Goal: Task Accomplishment & Management: Manage account settings

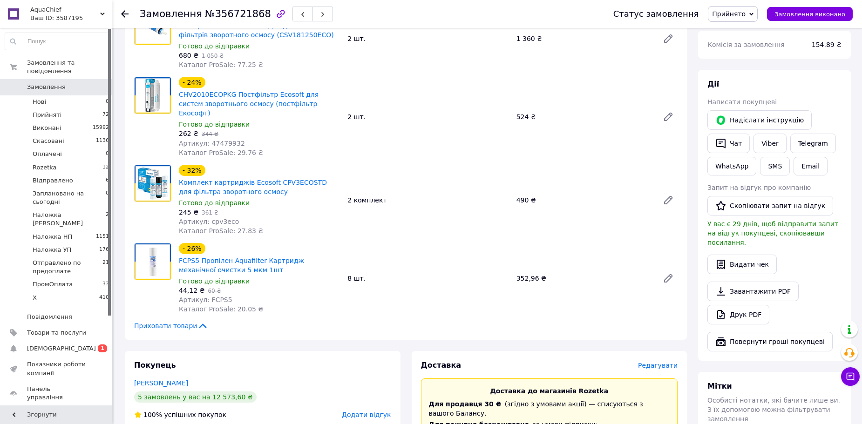
scroll to position [419, 0]
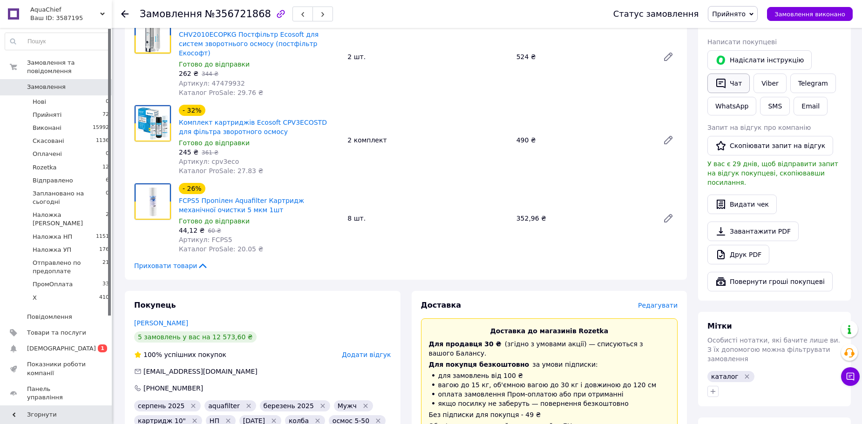
click at [736, 74] on button "Чат" at bounding box center [728, 84] width 42 height 20
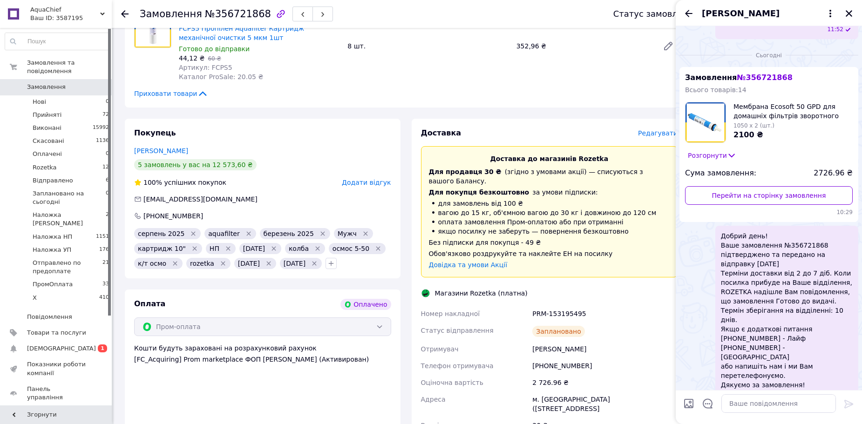
scroll to position [605, 0]
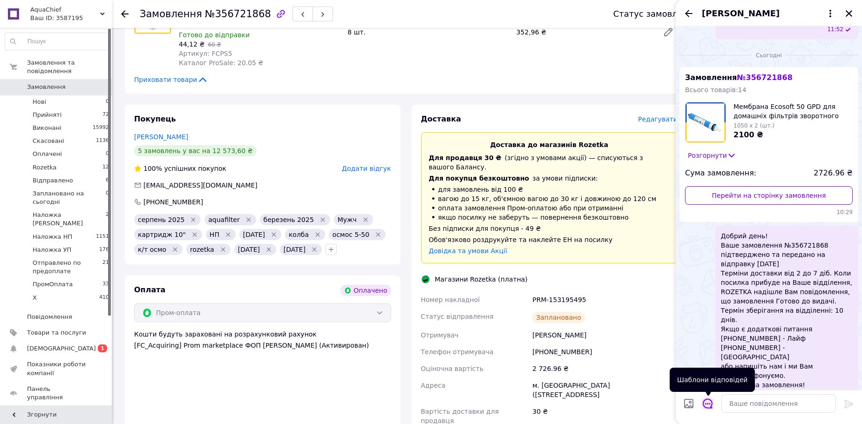
click at [709, 404] on icon "Відкрити шаблони відповідей" at bounding box center [708, 404] width 10 height 10
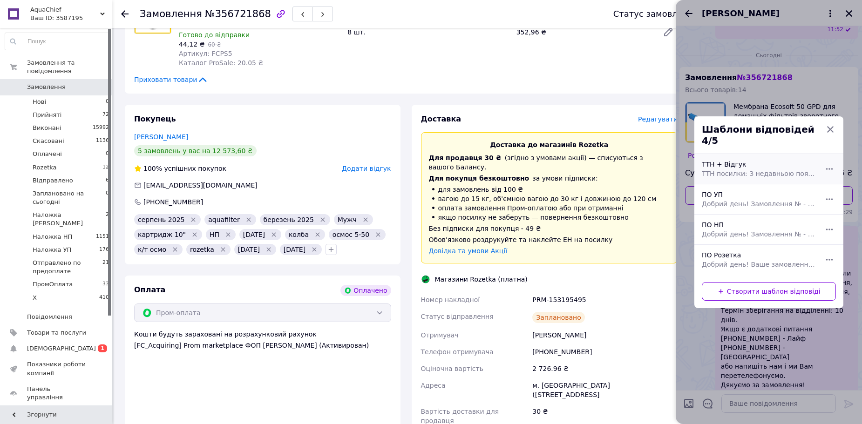
click at [721, 162] on div "ТТН + Відгук ТТН посилки: З недавньою появою у Prom можливості для покупця оцін…" at bounding box center [758, 169] width 121 height 26
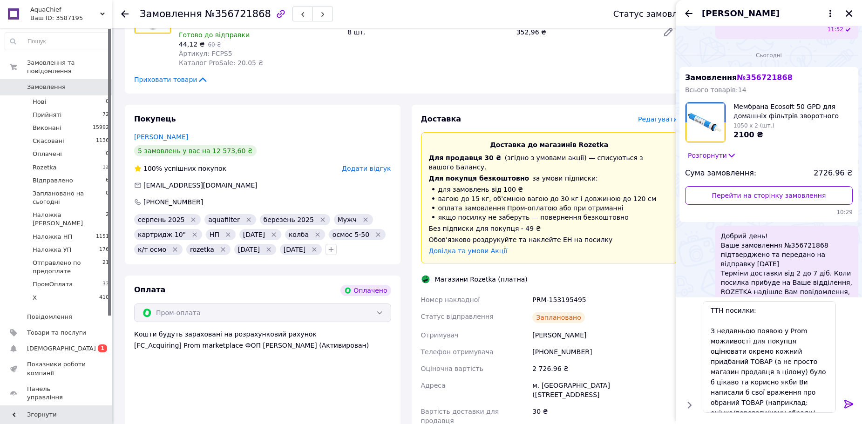
click at [552, 291] on div "PRM-153195495" at bounding box center [604, 299] width 149 height 17
copy div "PRM-153195495"
click at [760, 308] on textarea "ТТН посилки: З недавньою появою у Prom можливості для покупця оцінювати окремо …" at bounding box center [769, 357] width 133 height 112
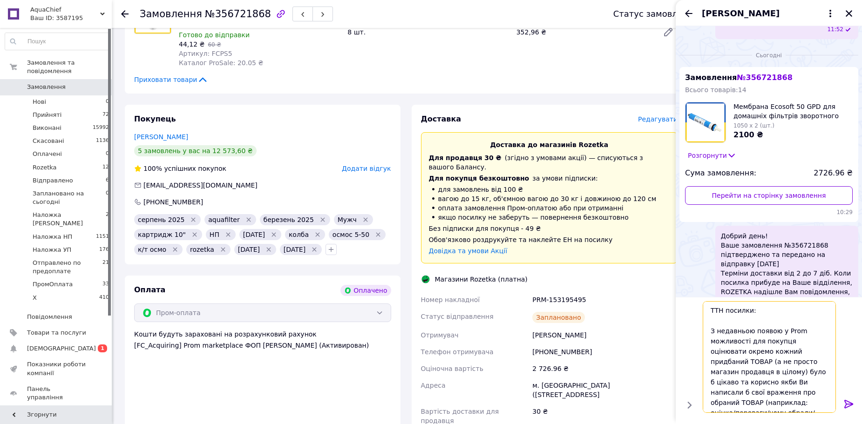
paste textarea "PRM-153195495"
type textarea "ТТН посилки: PRM-153195495 З недавньою появою у Prom можливості для покупця оці…"
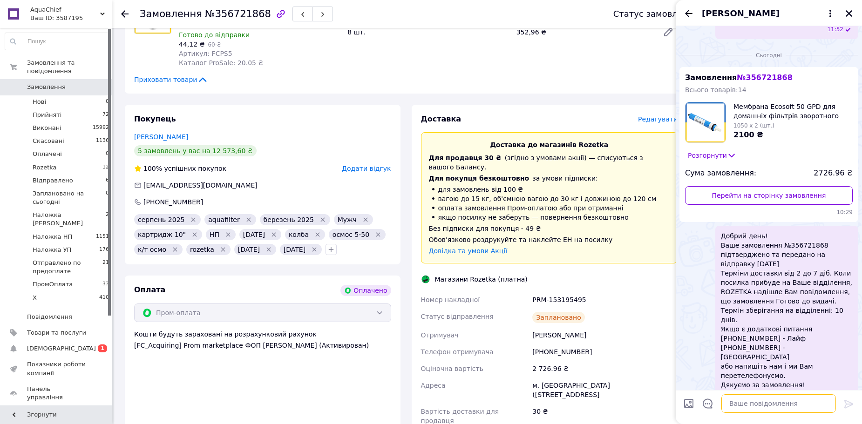
scroll to position [504, 0]
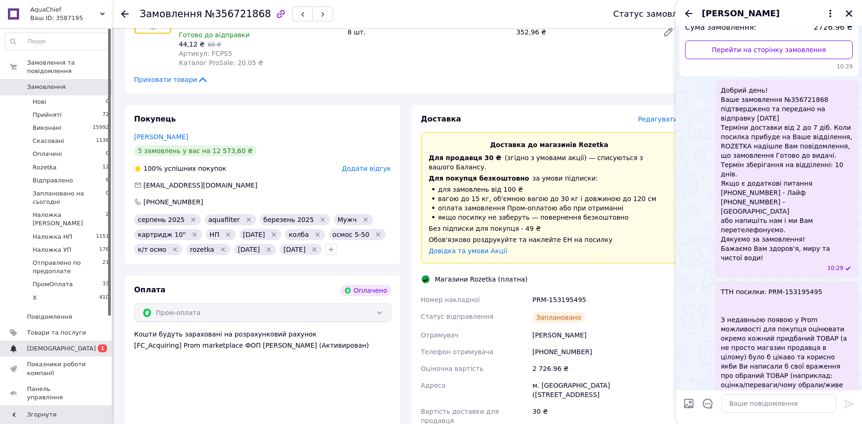
click at [81, 345] on span "[DEMOGRAPHIC_DATA]" at bounding box center [56, 349] width 59 height 8
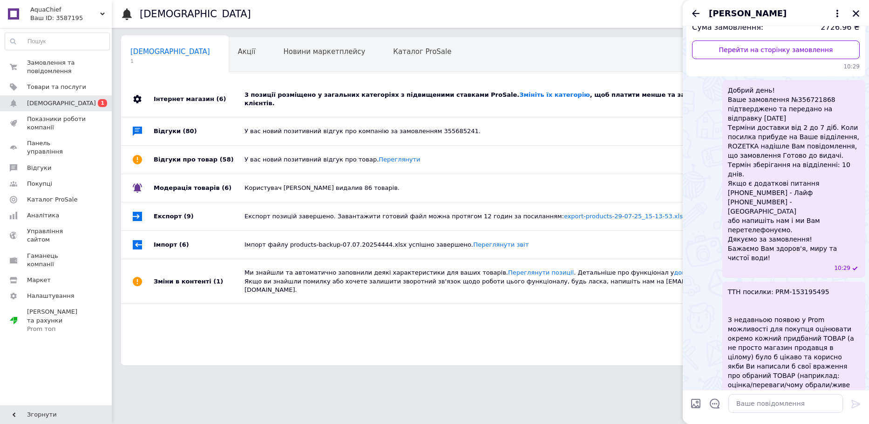
click at [230, 88] on div "Інтернет магазин (6)" at bounding box center [199, 98] width 91 height 35
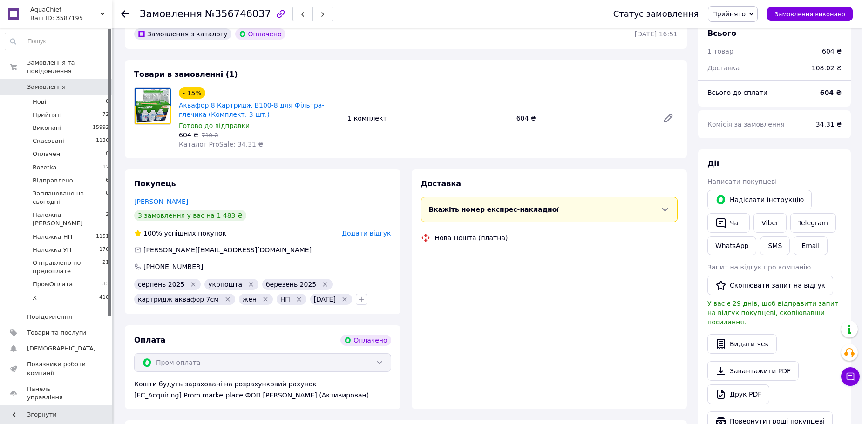
scroll to position [326, 0]
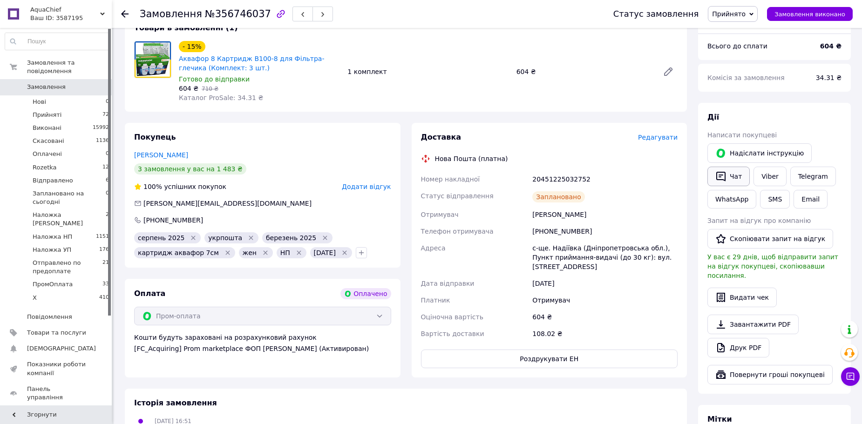
click at [735, 167] on button "Чат" at bounding box center [728, 177] width 42 height 20
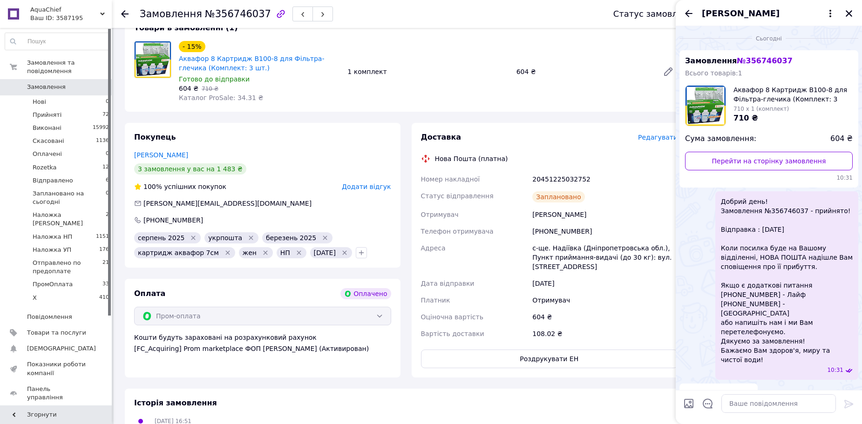
scroll to position [18, 0]
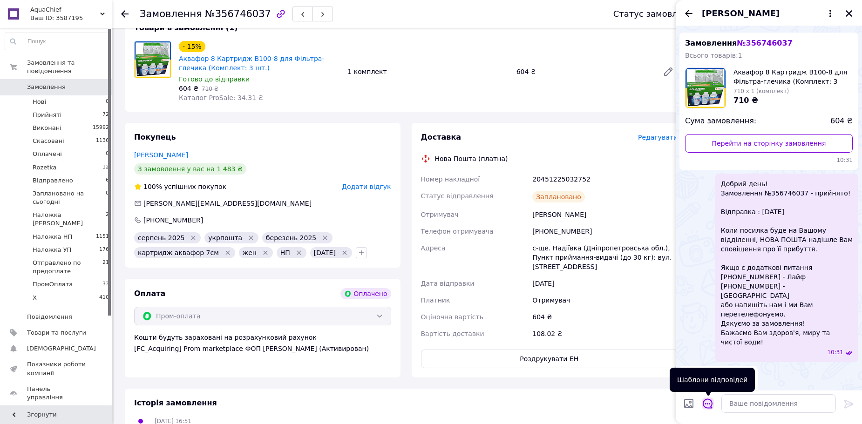
click at [706, 402] on icon "Відкрити шаблони відповідей" at bounding box center [708, 404] width 10 height 10
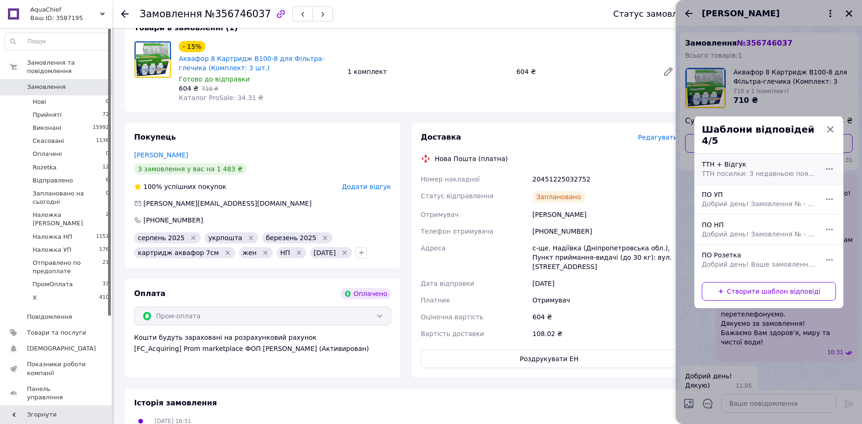
click at [728, 169] on span "ТТН посилки: З недавньою появою у Prom можливості для покупця оцінювати окремо …" at bounding box center [759, 173] width 114 height 9
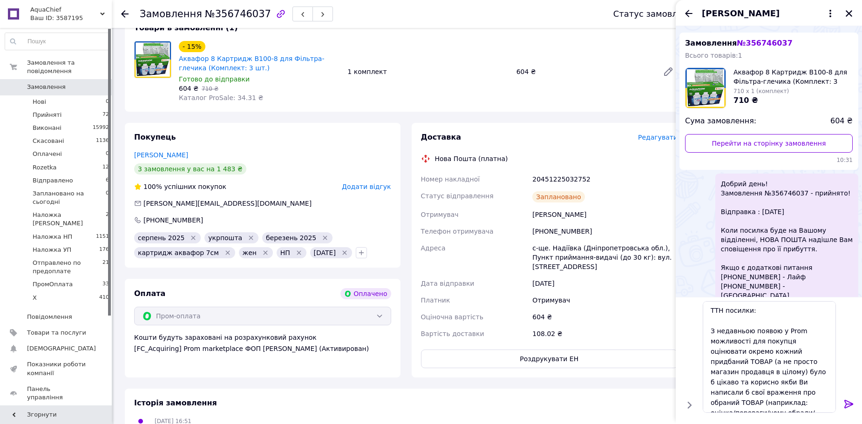
click at [562, 171] on div "20451225032752" at bounding box center [604, 179] width 149 height 17
copy div "20451225032752"
click at [755, 309] on textarea "ТТН посилки: З недавньою появою у Prom можливості для покупця оцінювати окремо …" at bounding box center [769, 357] width 133 height 112
paste textarea "20451225032752"
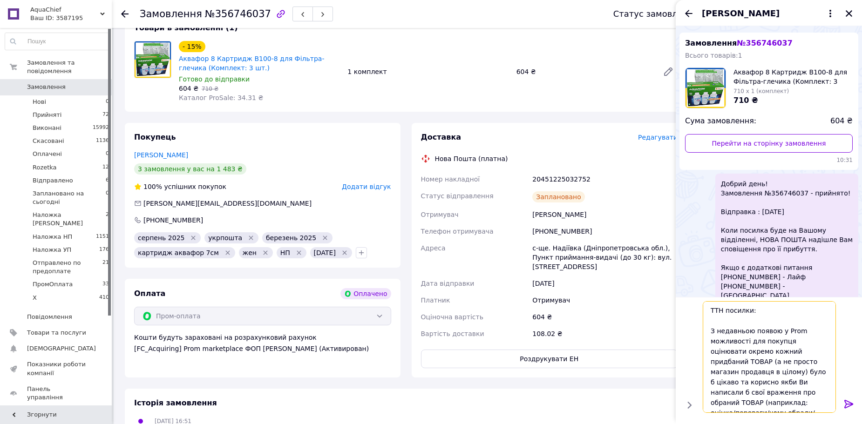
type textarea "ТТН посилки: 20451225032752 З недавньою появою у Prom можливості для покупця оц…"
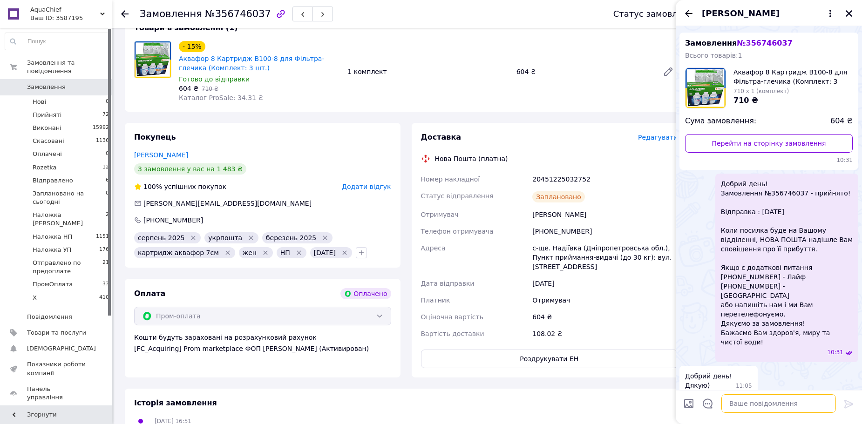
scroll to position [154, 0]
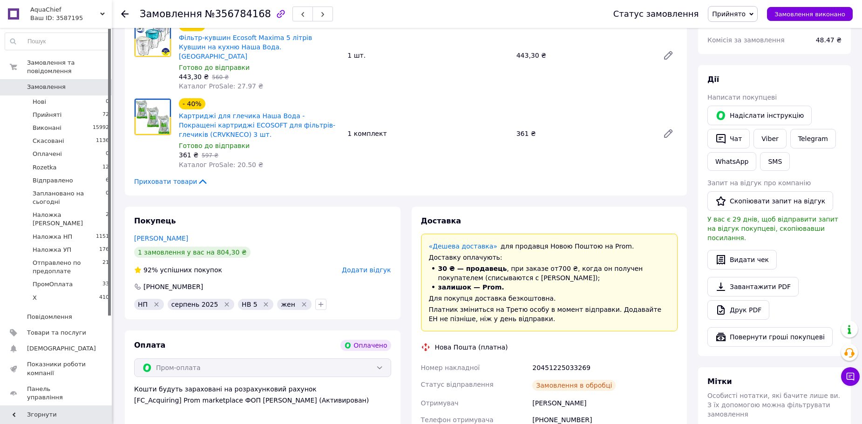
scroll to position [373, 0]
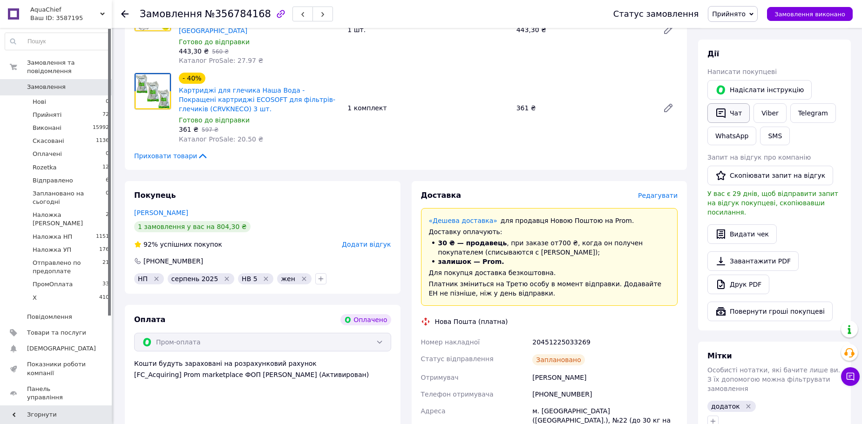
click at [745, 103] on button "Чат" at bounding box center [728, 113] width 42 height 20
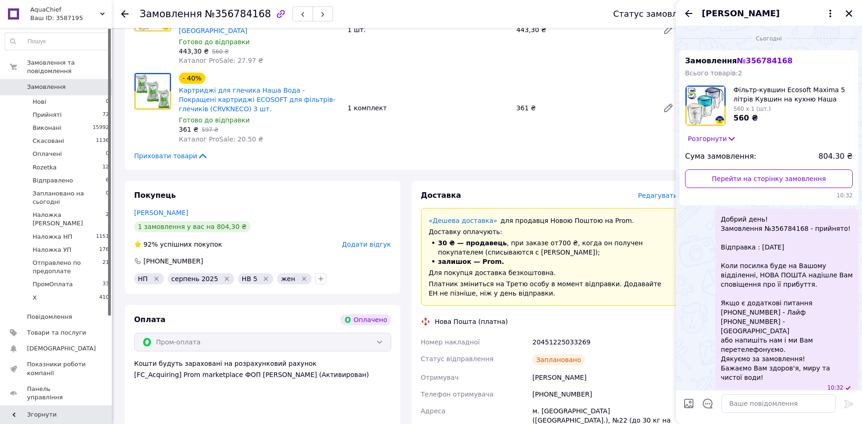
scroll to position [2, 0]
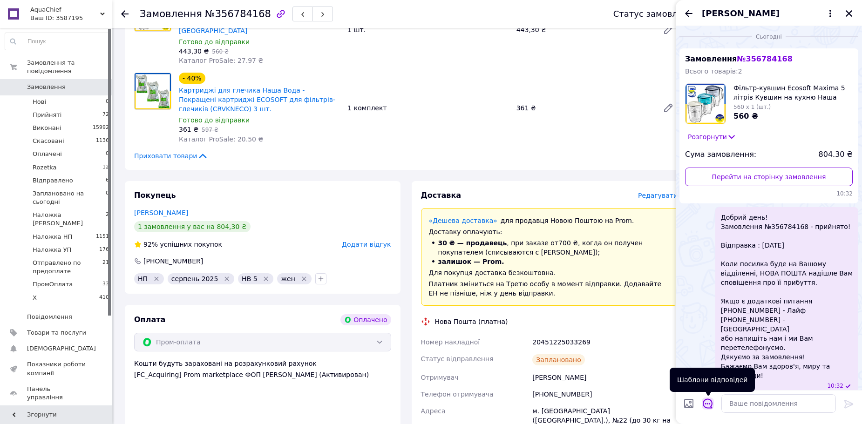
click at [710, 404] on icon "Відкрити шаблони відповідей" at bounding box center [708, 404] width 10 height 10
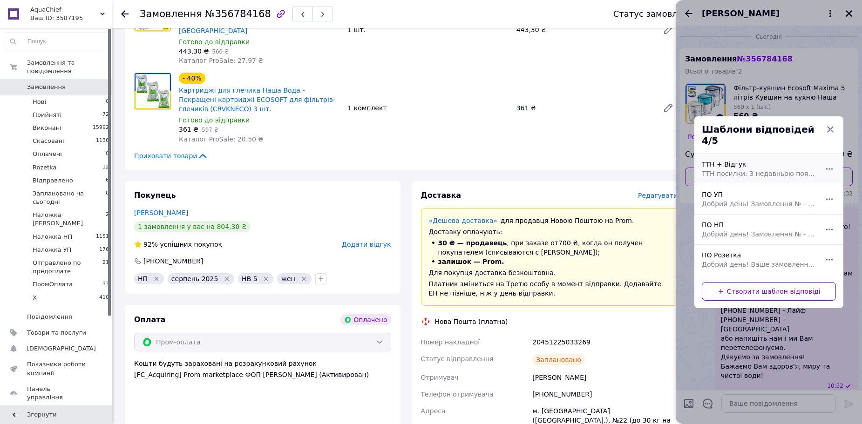
click at [735, 169] on span "ТТН посилки: З недавньою появою у Prom можливості для покупця оцінювати окремо …" at bounding box center [759, 173] width 114 height 9
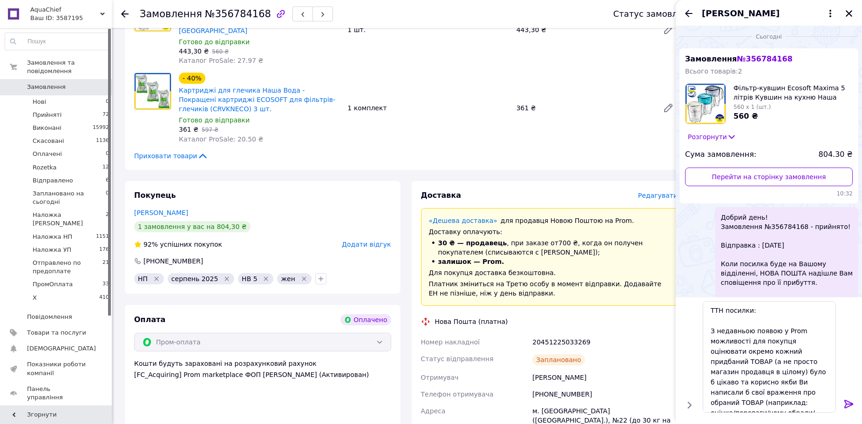
click at [562, 334] on div "20451225033269" at bounding box center [604, 342] width 149 height 17
click at [565, 334] on div "20451225033269" at bounding box center [604, 342] width 149 height 17
copy div "20451225033269"
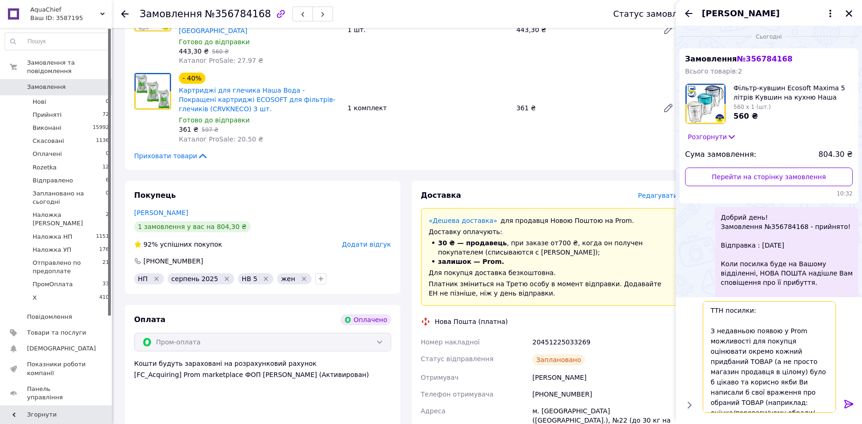
click at [758, 305] on textarea "ТТН посилки: З недавньою появою у Prom можливості для покупця оцінювати окремо …" at bounding box center [769, 357] width 133 height 112
paste textarea "20451225033269"
type textarea "ТТН посилки: 20451225033269 З недавньою появою у Prom можливості для покупця оц…"
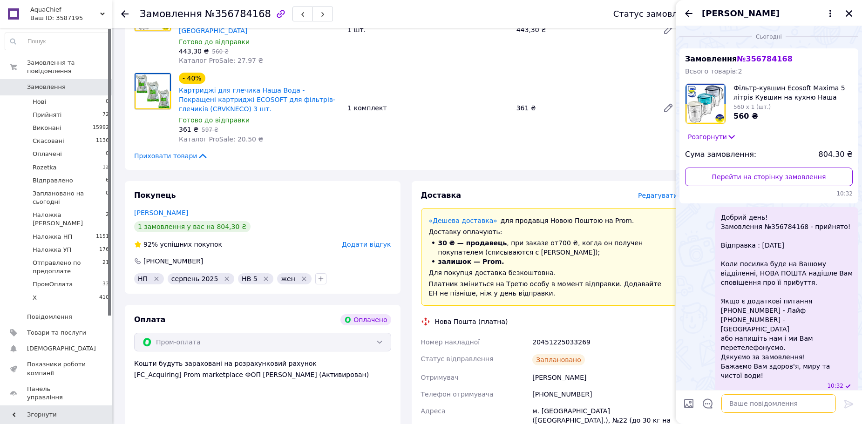
scroll to position [138, 0]
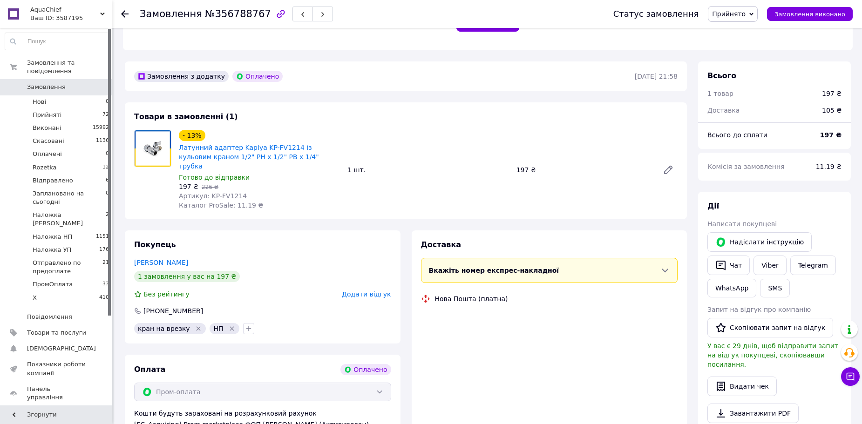
scroll to position [397, 0]
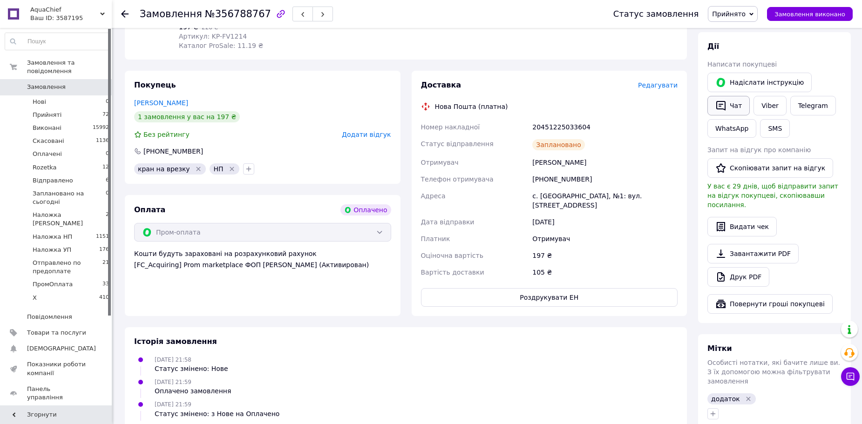
click at [729, 96] on button "Чат" at bounding box center [728, 106] width 42 height 20
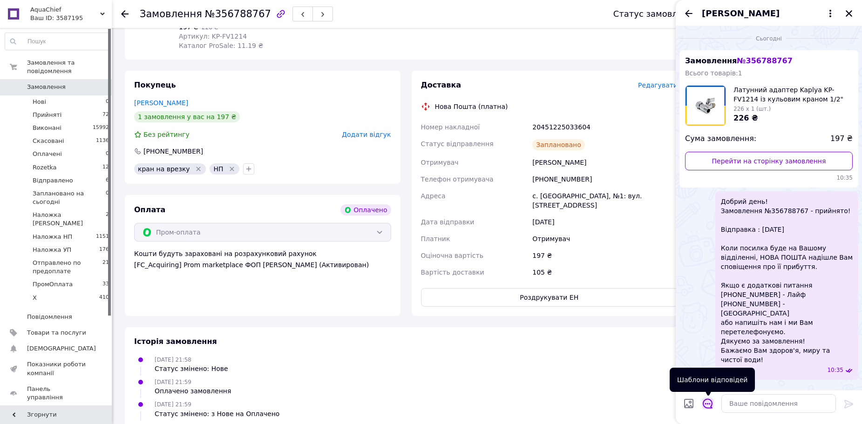
click at [709, 401] on icon "Відкрити шаблони відповідей" at bounding box center [708, 404] width 10 height 10
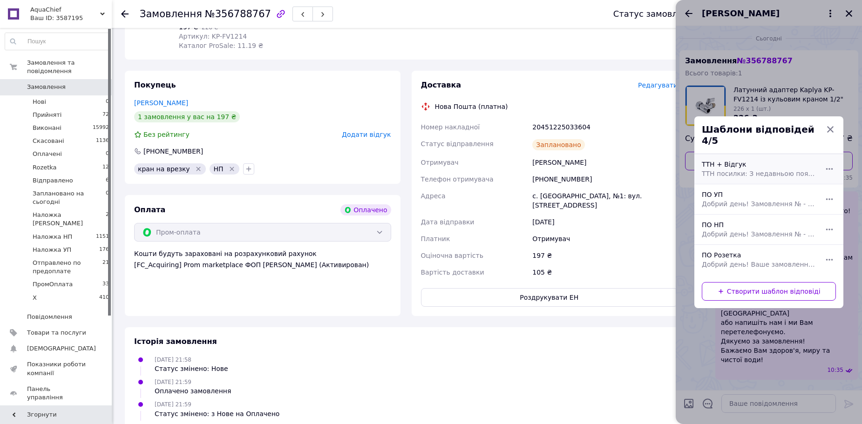
click at [734, 160] on div "ТТН + Відгук ТТН посилки: З недавньою появою у Prom можливості для покупця оцін…" at bounding box center [758, 169] width 121 height 26
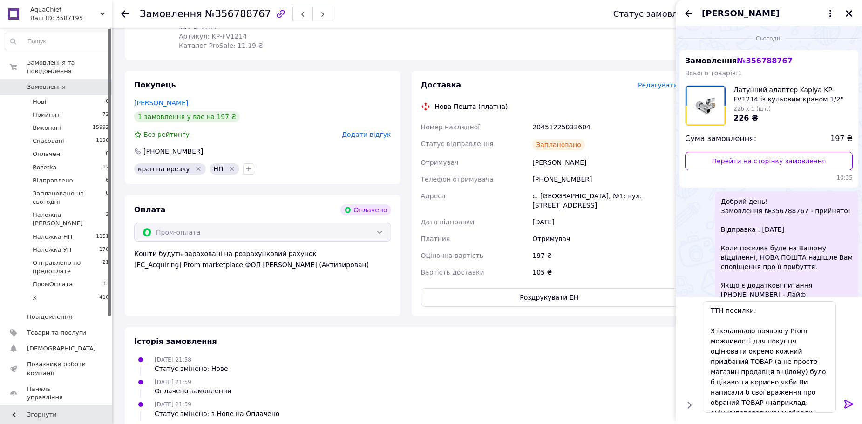
click at [571, 119] on div "20451225033604" at bounding box center [604, 127] width 149 height 17
click at [569, 119] on div "20451225033604" at bounding box center [604, 127] width 149 height 17
click at [752, 309] on textarea "ТТН посилки: З недавньою появою у Prom можливості для покупця оцінювати окремо …" at bounding box center [769, 357] width 133 height 112
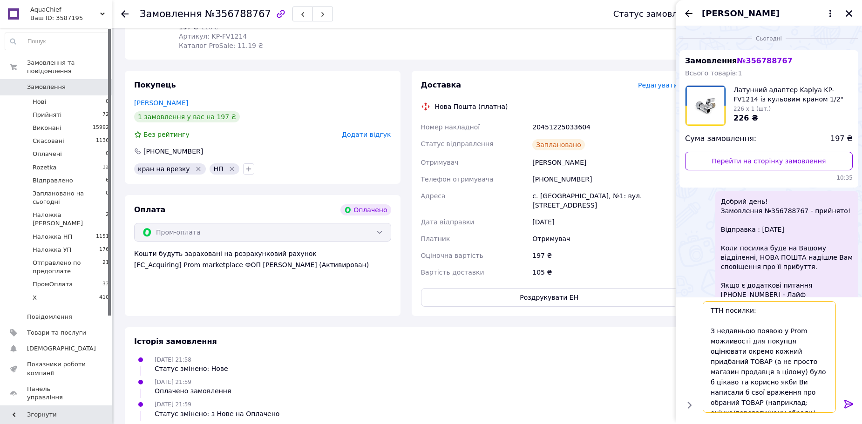
paste textarea "20451225033604"
type textarea "ТТН посилки: 20451225033604 З недавньою появою у Prom можливості для покупця оц…"
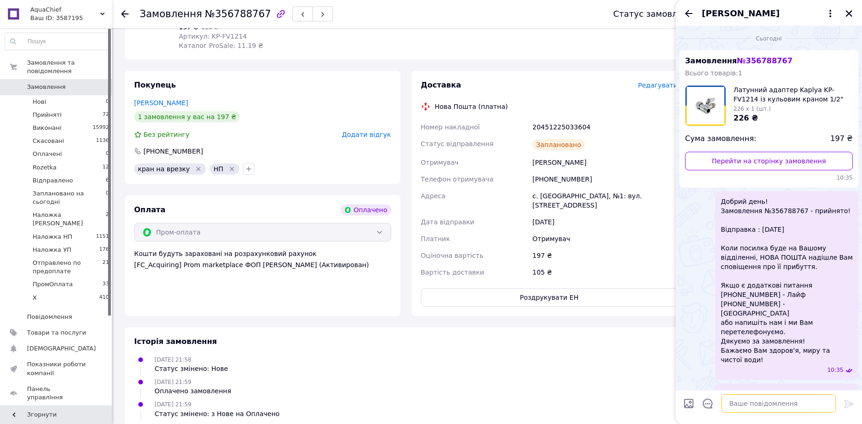
scroll to position [121, 0]
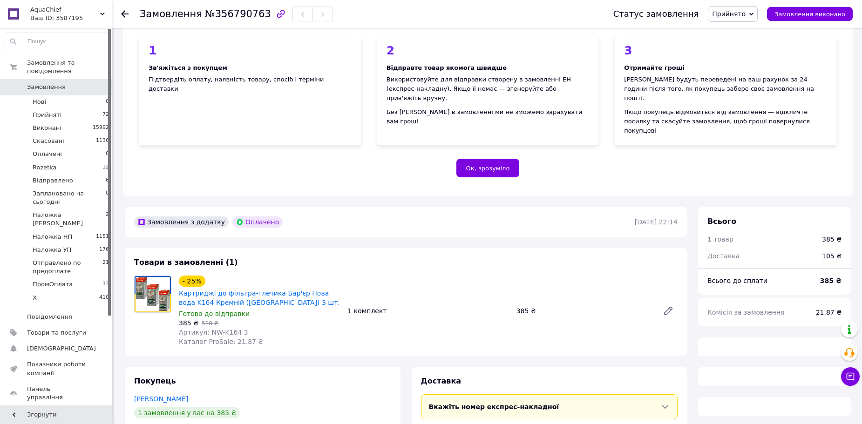
scroll to position [220, 0]
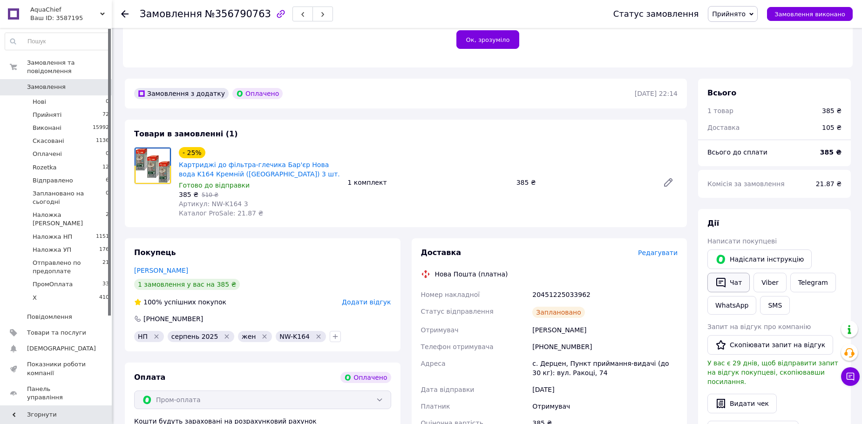
click at [742, 273] on button "Чат" at bounding box center [728, 283] width 42 height 20
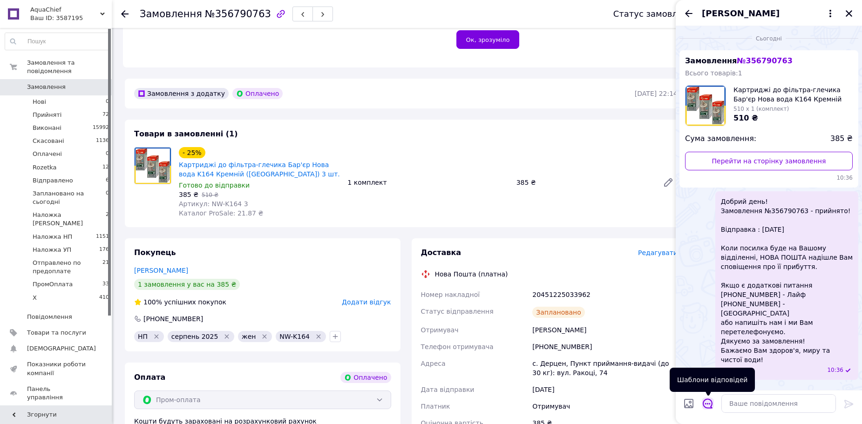
click at [707, 406] on icon "Відкрити шаблони відповідей" at bounding box center [708, 404] width 10 height 10
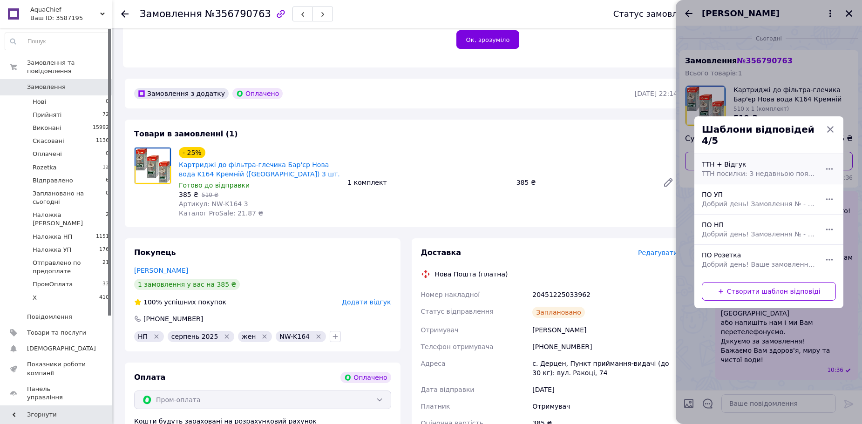
click at [732, 169] on span "ТТН посилки: З недавньою появою у Prom можливості для покупця оцінювати окремо …" at bounding box center [759, 173] width 114 height 9
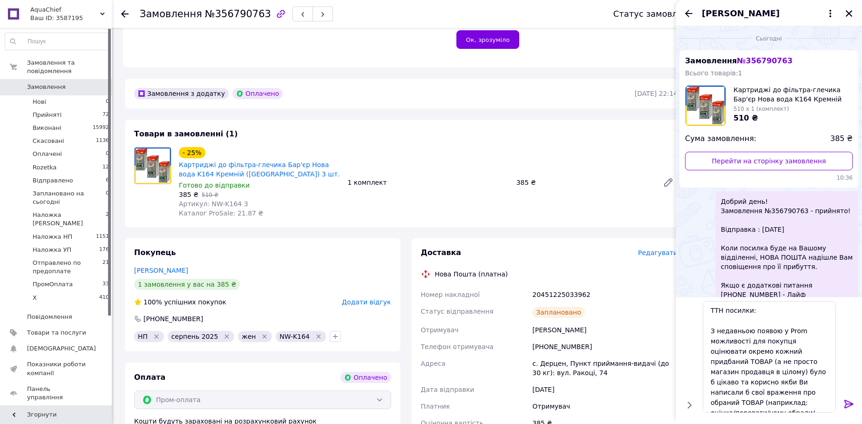
click at [566, 286] on div "20451225033962" at bounding box center [604, 294] width 149 height 17
copy div "20451225033962"
click at [760, 311] on textarea "ТТН посилки: З недавньою появою у Prom можливості для покупця оцінювати окремо …" at bounding box center [769, 357] width 133 height 112
paste textarea "20451225033962"
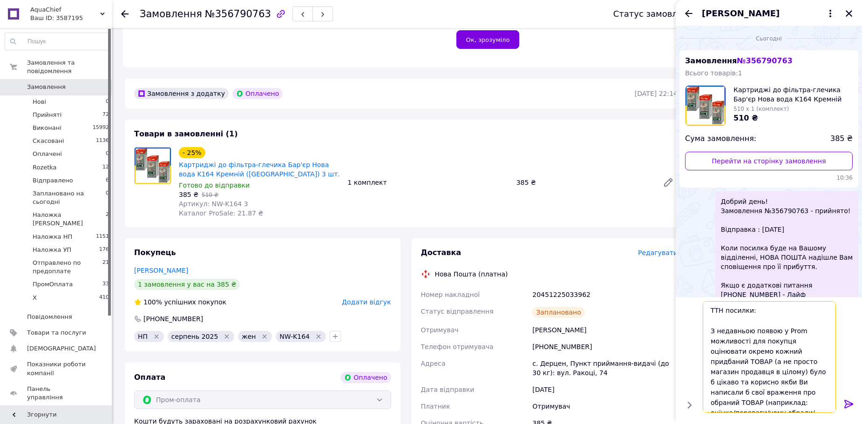
type textarea "ТТН посилки: 20451225033962 З недавньою появою у Prom можливості для покупця оц…"
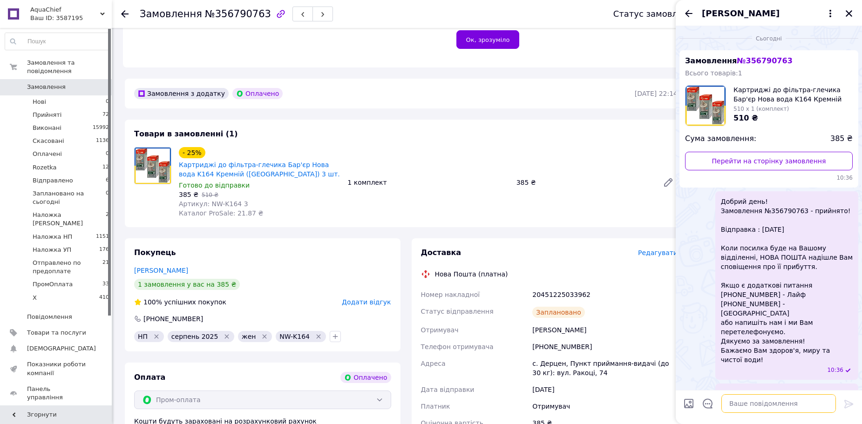
scroll to position [121, 0]
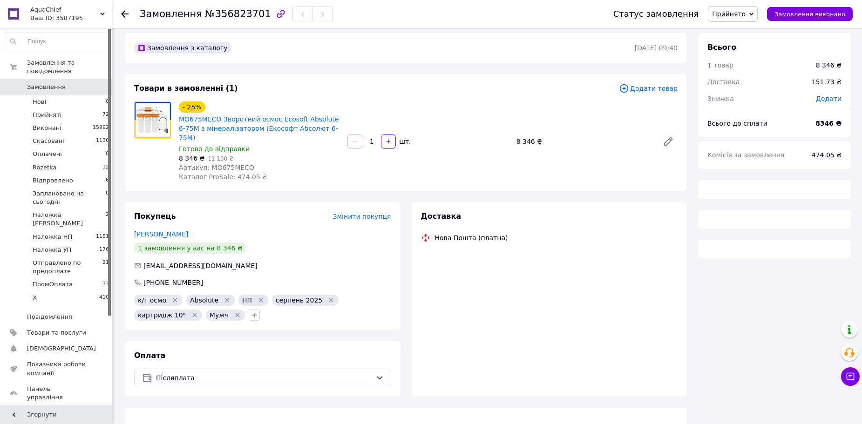
scroll to position [10, 0]
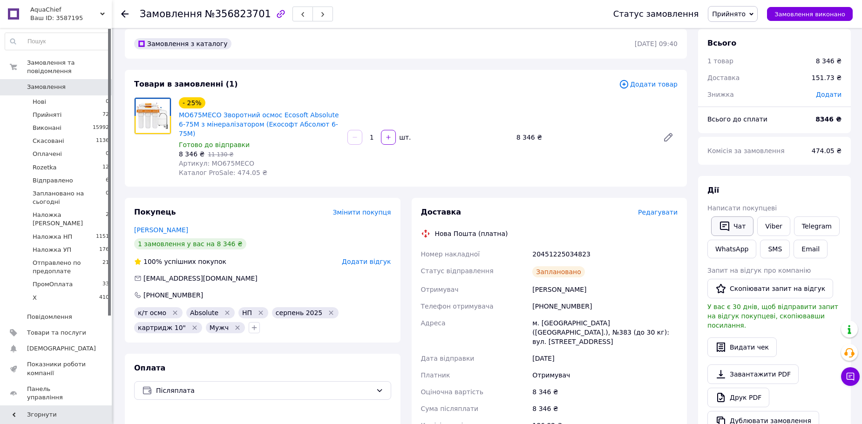
click at [741, 233] on button "Чат" at bounding box center [732, 227] width 42 height 20
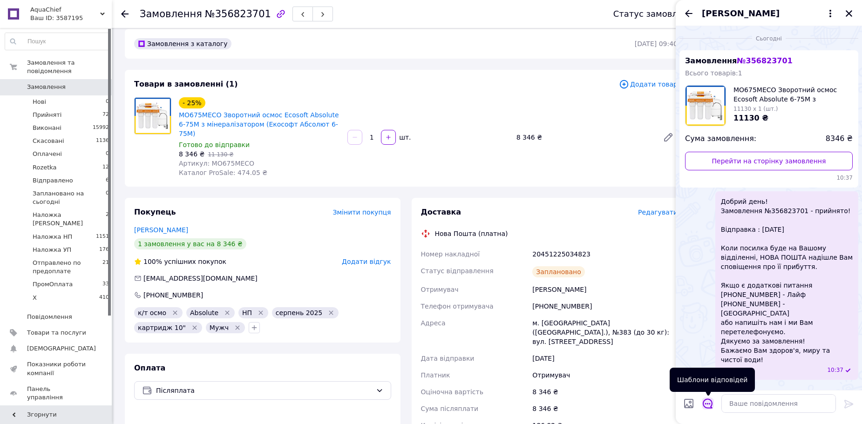
click at [708, 406] on icon "Відкрити шаблони відповідей" at bounding box center [708, 404] width 10 height 10
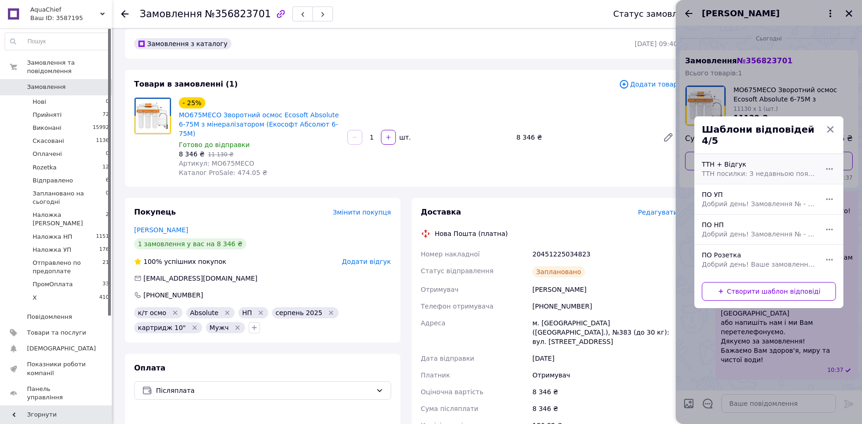
click at [740, 159] on div "ТТН + Відгук ТТН посилки: З недавньою появою у Prom можливості для покупця оцін…" at bounding box center [758, 169] width 121 height 26
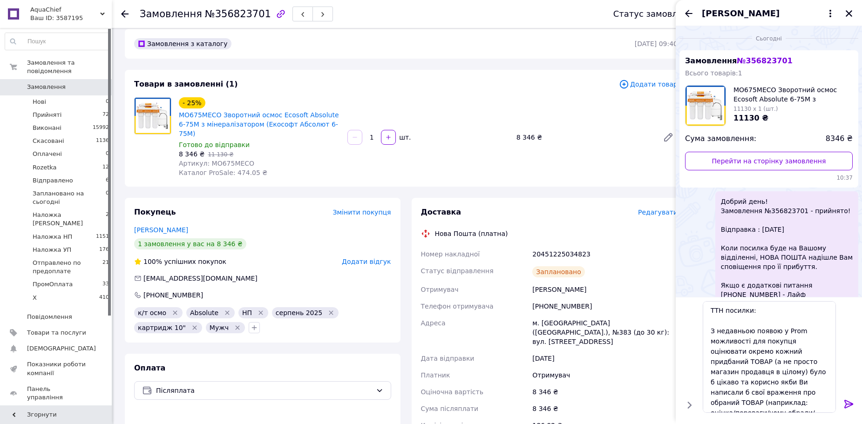
click at [568, 246] on div "20451225034823" at bounding box center [604, 254] width 149 height 17
copy div "20451225034823"
click at [759, 314] on textarea "ТТН посилки: З недавньою появою у Prom можливості для покупця оцінювати окремо …" at bounding box center [769, 357] width 133 height 112
paste textarea "20451225034823"
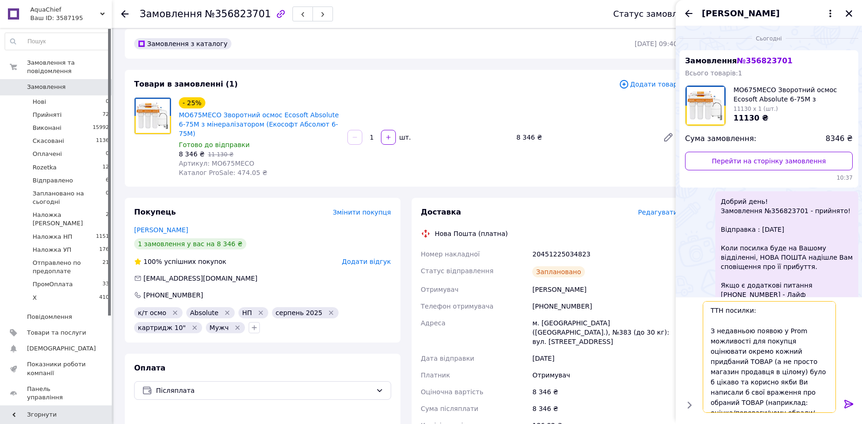
type textarea "ТТН посилки: 20451225034823 З недавньою появою у Prom можливості для покупця оц…"
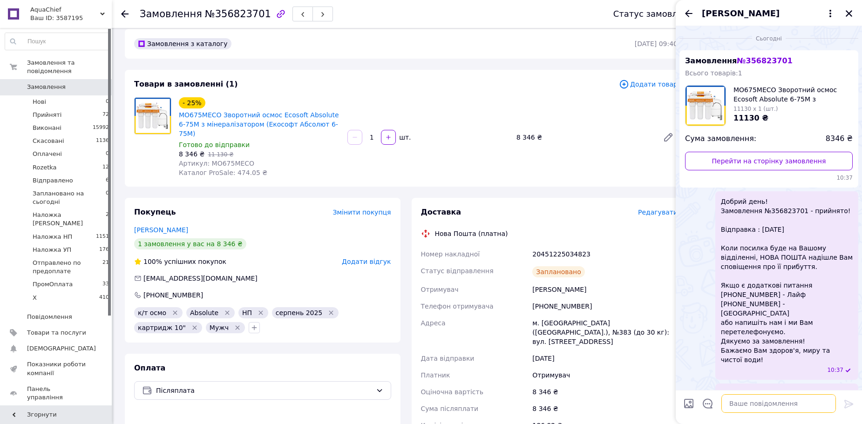
scroll to position [121, 0]
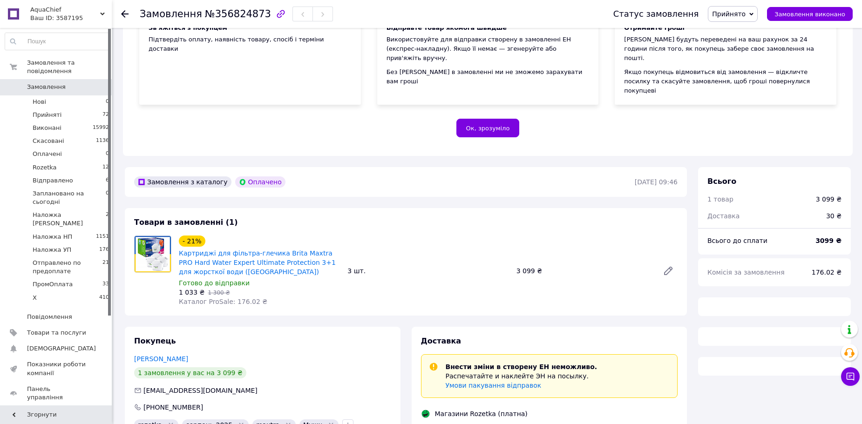
scroll to position [274, 0]
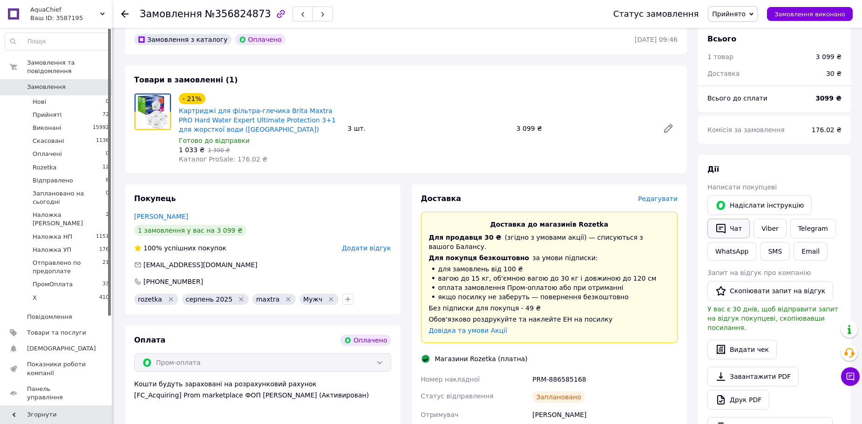
click at [725, 224] on icon "button" at bounding box center [720, 229] width 9 height 10
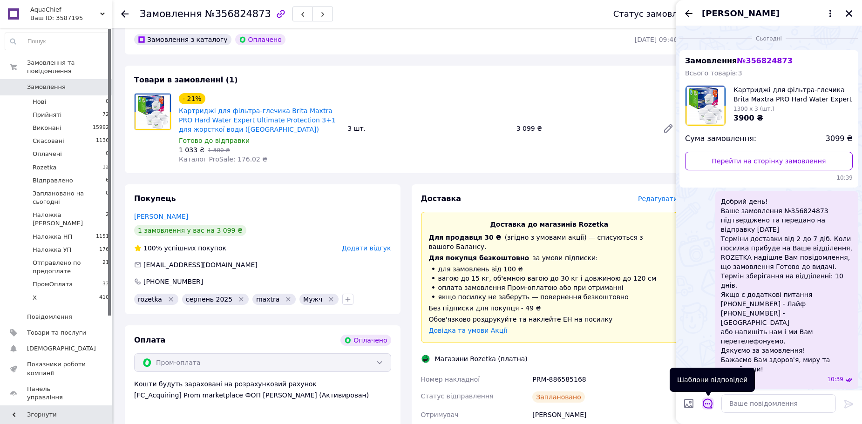
click at [706, 403] on icon "Відкрити шаблони відповідей" at bounding box center [708, 404] width 10 height 10
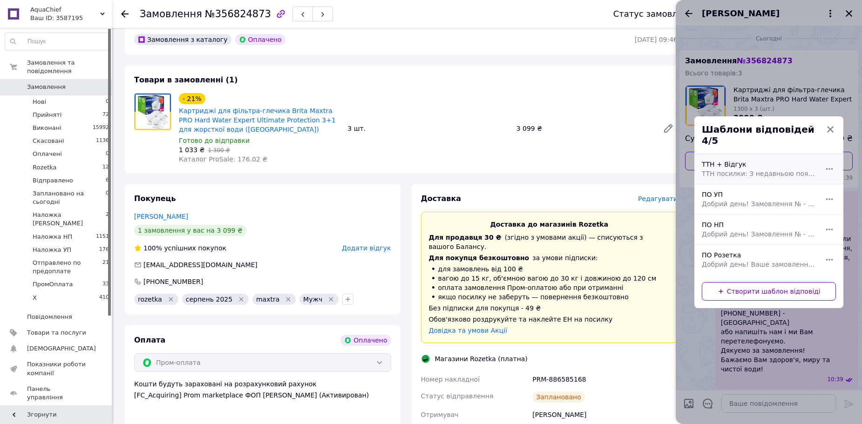
click at [720, 163] on div "ТТН + Відгук ТТН посилки: З недавньою появою у Prom можливості для покупця оцін…" at bounding box center [758, 169] width 121 height 26
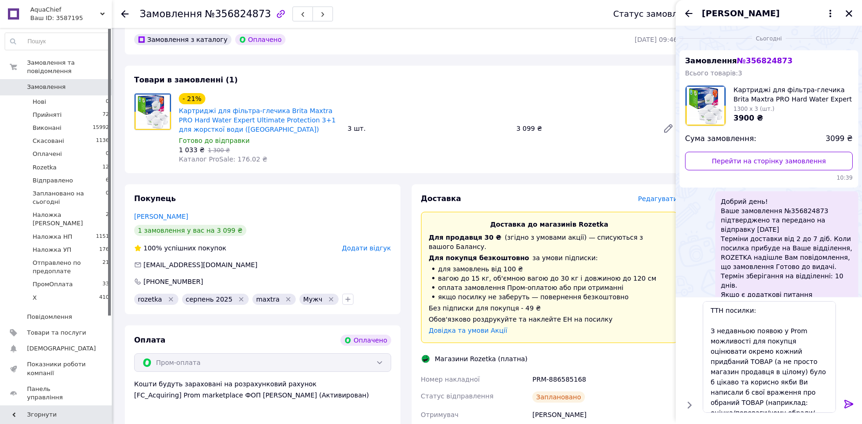
click at [571, 371] on div "PRM-886585168" at bounding box center [604, 379] width 149 height 17
copy div "PRM-886585168"
click at [761, 308] on textarea "ТТН посилки: З недавньою появою у Prom можливості для покупця оцінювати окремо …" at bounding box center [769, 357] width 133 height 112
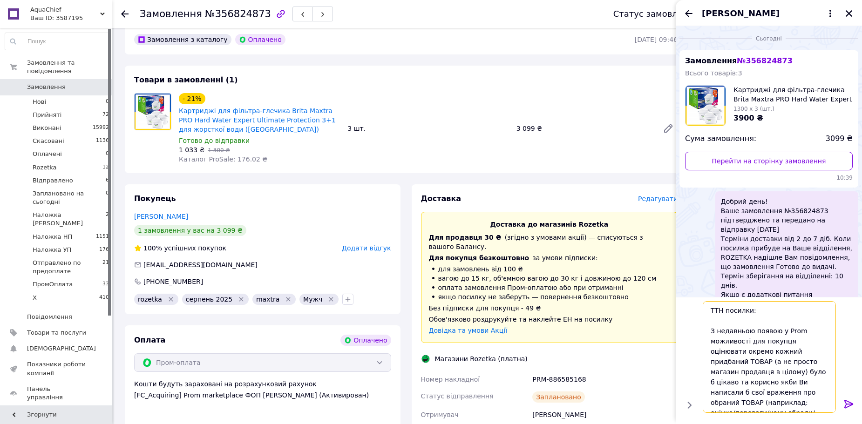
paste textarea "PRM-886585168"
type textarea "ТТН посилки: PRM-886585168 З недавньою появою у Prom можливості для покупця оці…"
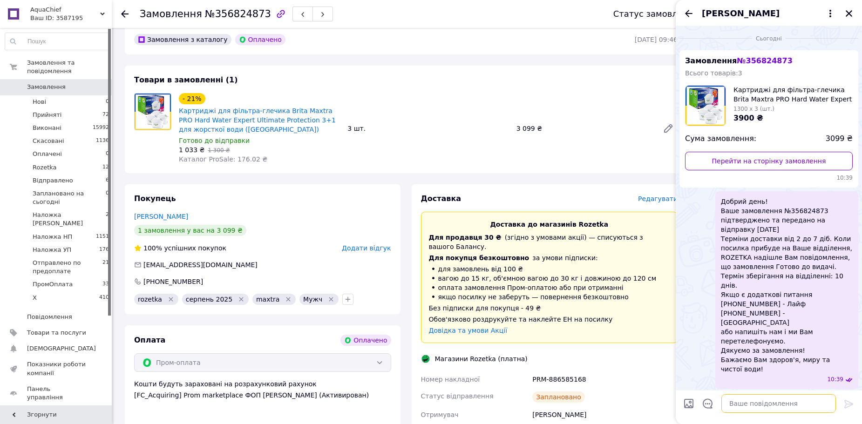
scroll to position [130, 0]
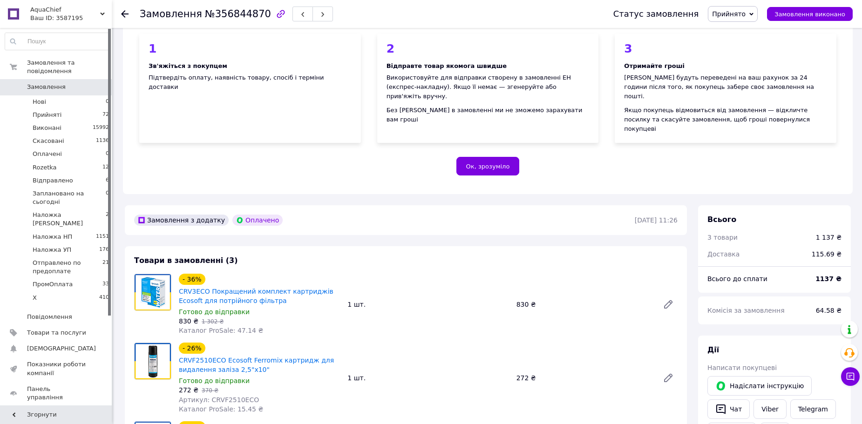
scroll to position [279, 0]
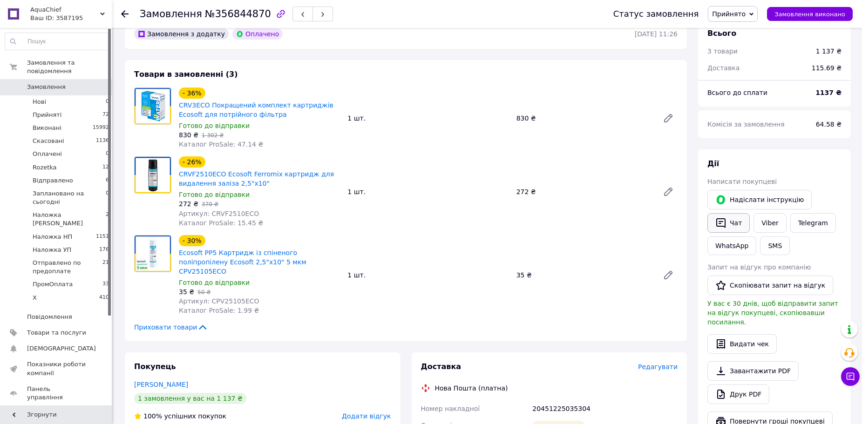
click at [736, 213] on button "Чат" at bounding box center [728, 223] width 42 height 20
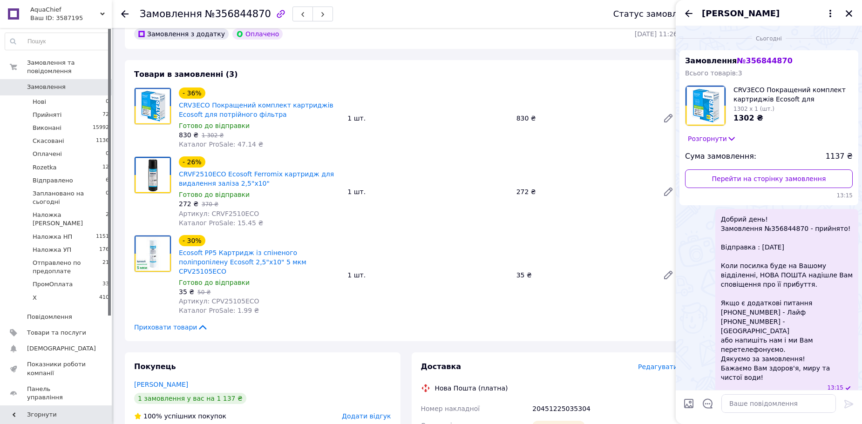
scroll to position [2, 0]
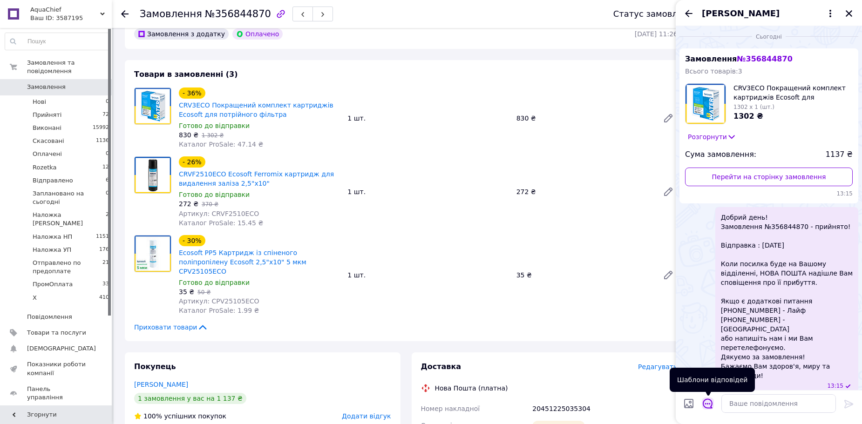
click at [709, 401] on icon "Відкрити шаблони відповідей" at bounding box center [708, 404] width 10 height 10
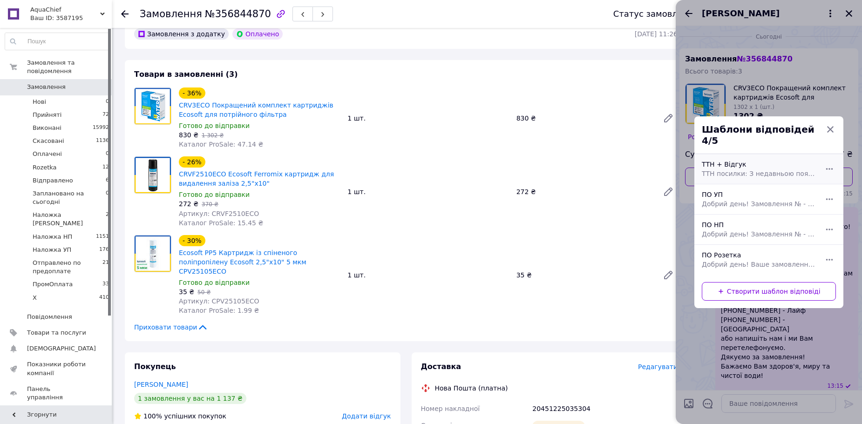
click at [732, 160] on div "ТТН + Відгук ТТН посилки: З недавньою появою у Prom можливості для покупця оцін…" at bounding box center [758, 169] width 121 height 26
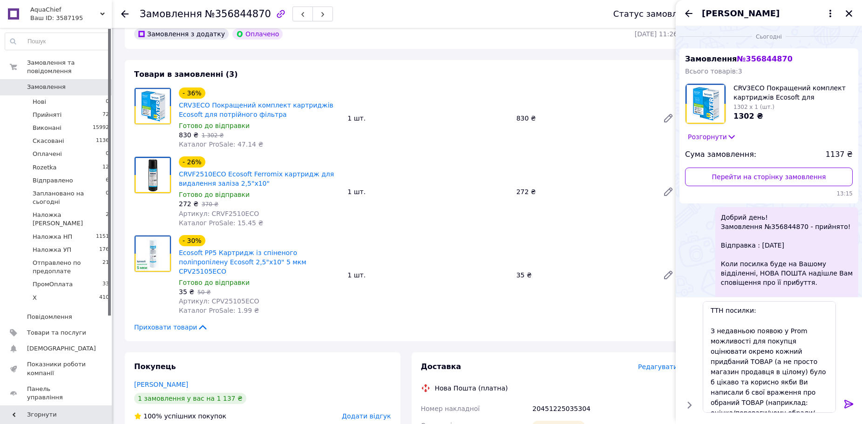
click at [552, 400] on div "20451225035304" at bounding box center [604, 408] width 149 height 17
copy div "20451225035304"
click at [761, 307] on textarea "ТТН посилки: З недавньою появою у Prom можливості для покупця оцінювати окремо …" at bounding box center [769, 357] width 133 height 112
paste textarea "20451225035304"
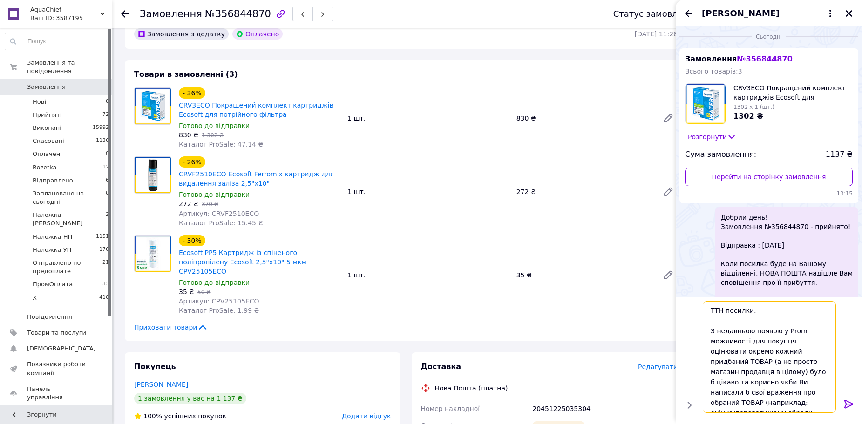
type textarea "ТТН посилки: 20451225035304 З недавньою появою у Prom можливості для покупця оц…"
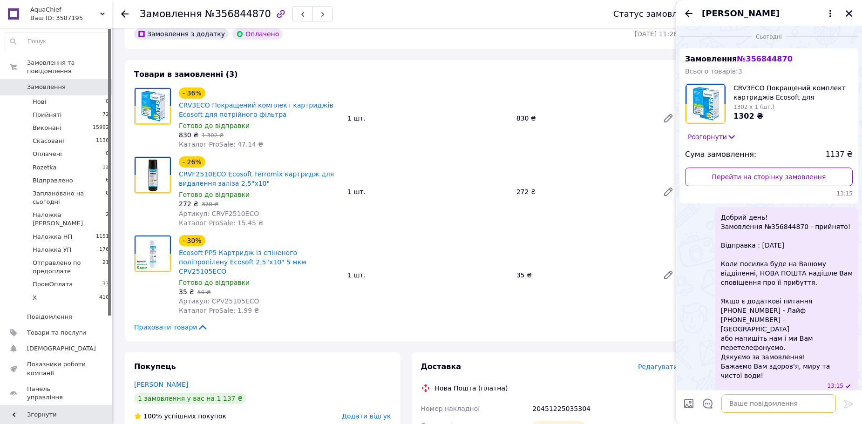
scroll to position [138, 0]
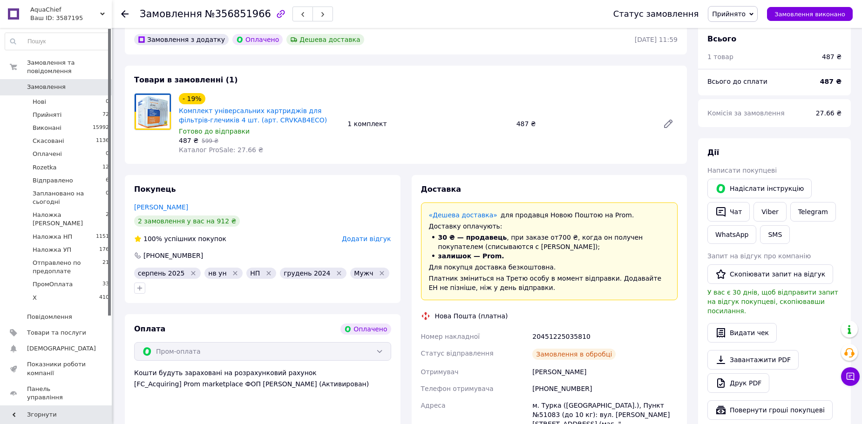
scroll to position [294, 0]
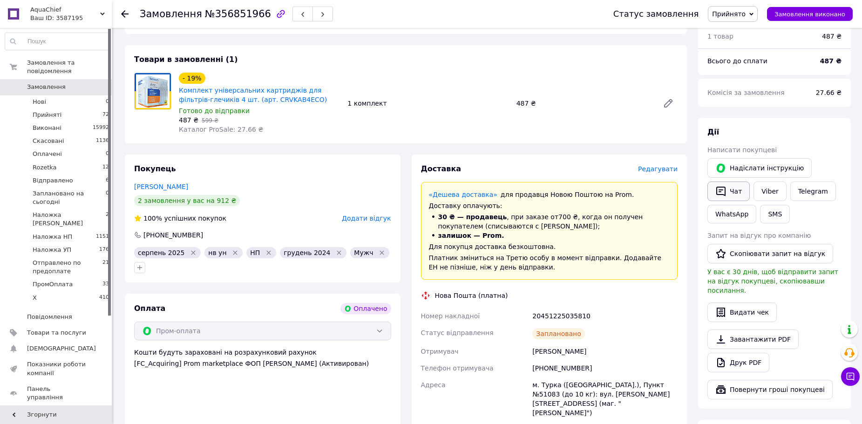
click at [736, 182] on button "Чат" at bounding box center [728, 192] width 42 height 20
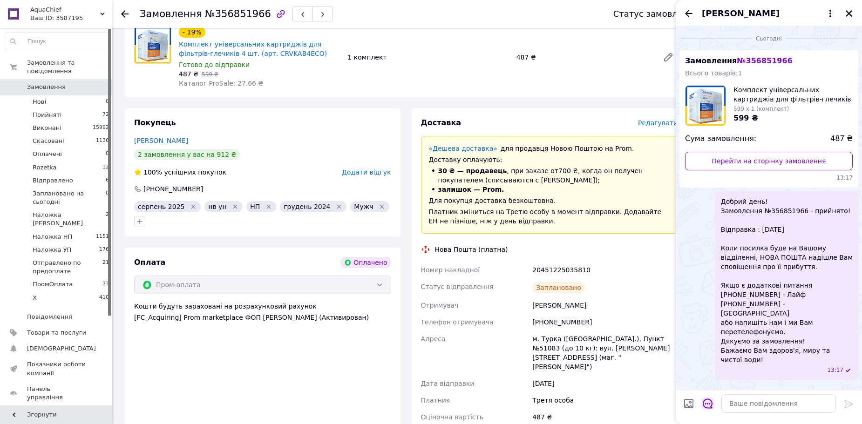
scroll to position [341, 0]
click at [704, 404] on icon "Відкрити шаблони відповідей" at bounding box center [708, 404] width 10 height 10
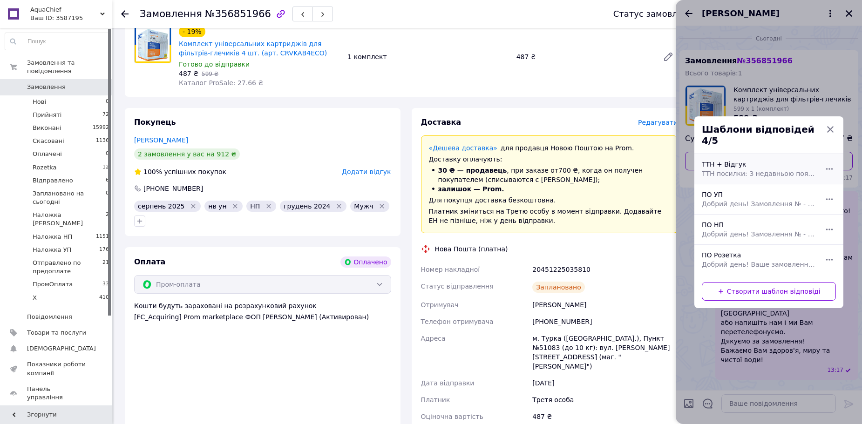
click at [718, 169] on span "ТТН посилки: З недавньою появою у Prom можливості для покупця оцінювати окремо …" at bounding box center [759, 173] width 114 height 9
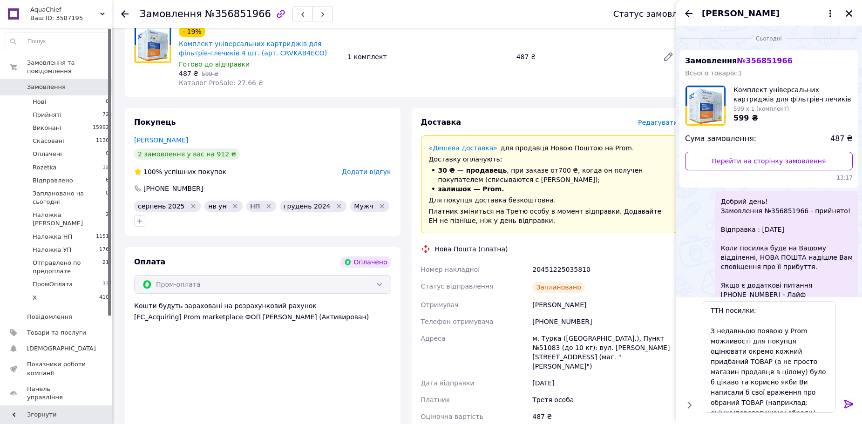
click at [559, 261] on div "20451225035810" at bounding box center [604, 269] width 149 height 17
copy div "20451225035810"
click at [755, 311] on textarea "ТТН посилки: З недавньою появою у Prom можливості для покупця оцінювати окремо …" at bounding box center [769, 357] width 133 height 112
paste textarea "20451225035810"
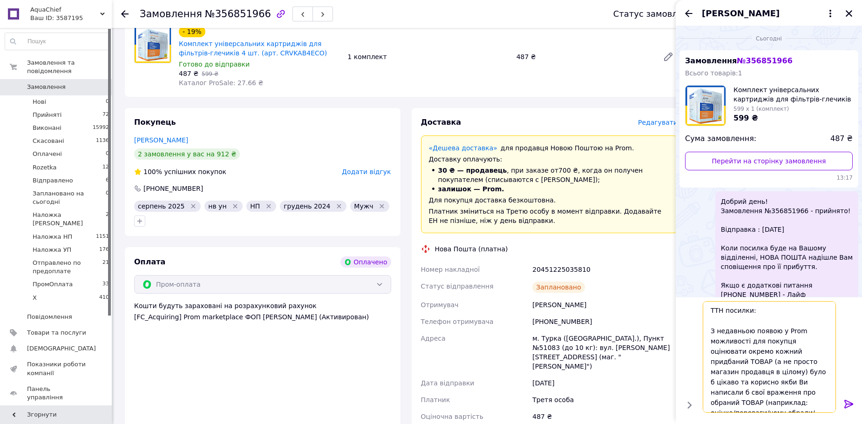
type textarea "ТТН посилки: 20451225035810 З недавньою появою у Prom можливості для покупця оц…"
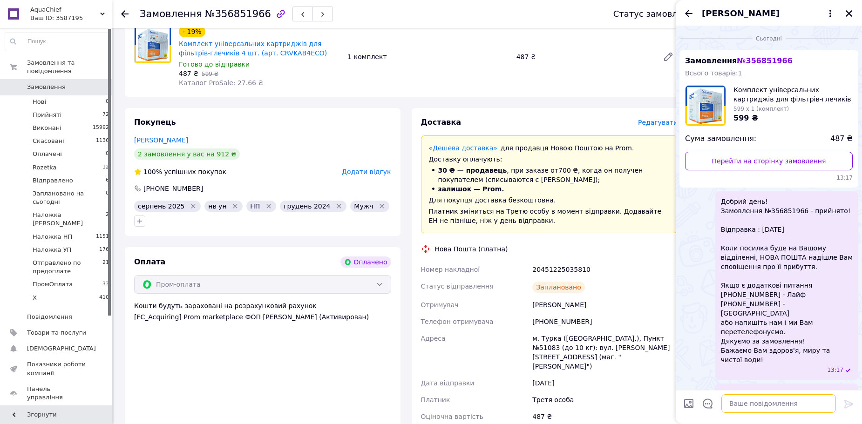
scroll to position [121, 0]
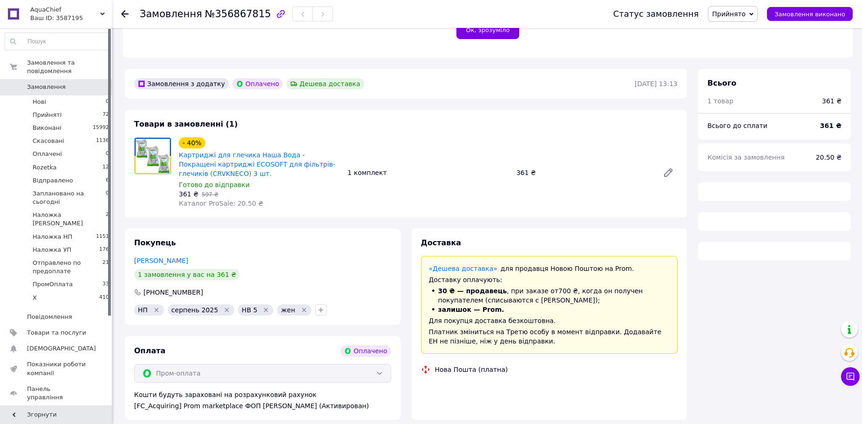
scroll to position [233, 0]
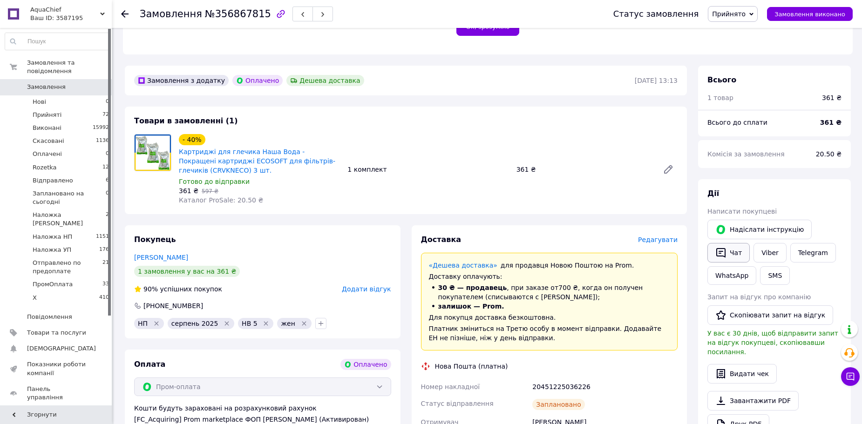
click at [726, 247] on icon "button" at bounding box center [720, 252] width 11 height 11
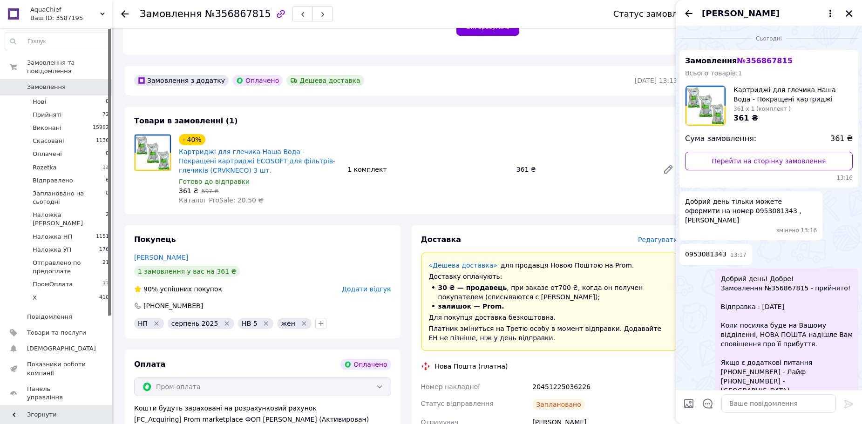
scroll to position [303, 0]
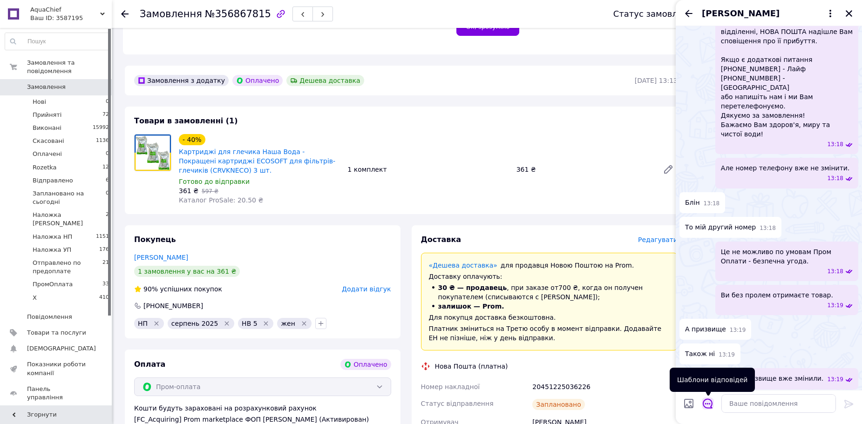
click at [703, 400] on icon "Відкрити шаблони відповідей" at bounding box center [708, 404] width 10 height 10
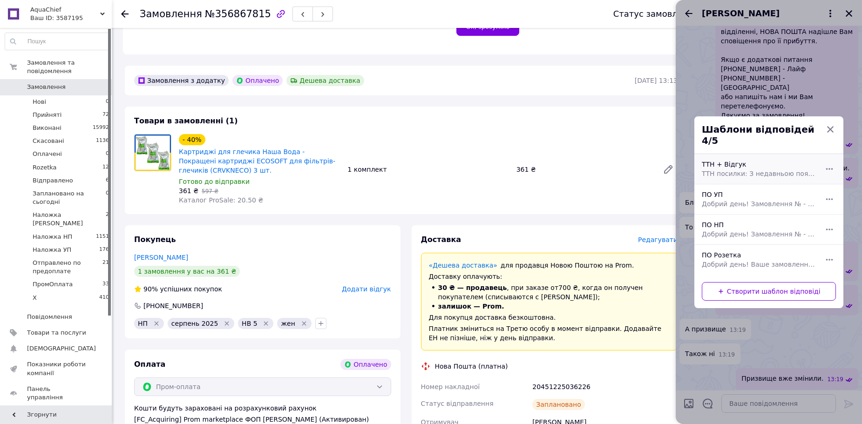
click at [716, 169] on span "ТТН посилки: З недавньою появою у Prom можливості для покупця оцінювати окремо …" at bounding box center [759, 173] width 114 height 9
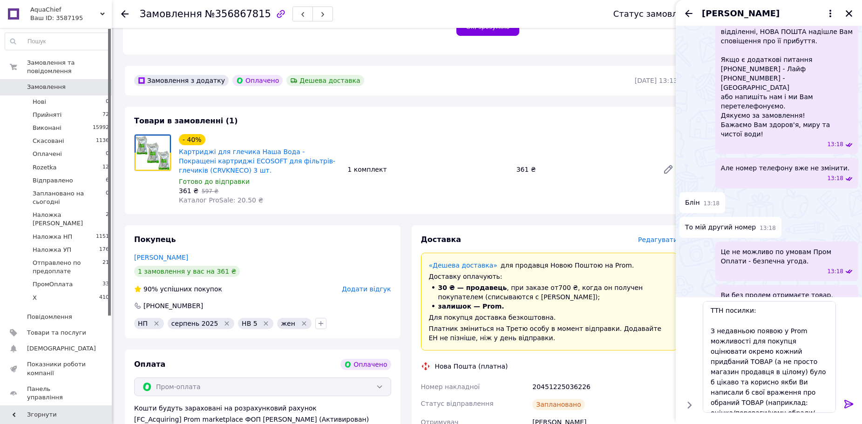
click at [562, 379] on div "20451225036226" at bounding box center [604, 387] width 149 height 17
copy div "20451225036226"
click at [762, 307] on textarea "ТТН посилки: З недавньою появою у Prom можливості для покупця оцінювати окремо …" at bounding box center [769, 357] width 133 height 112
paste textarea "20451225036226"
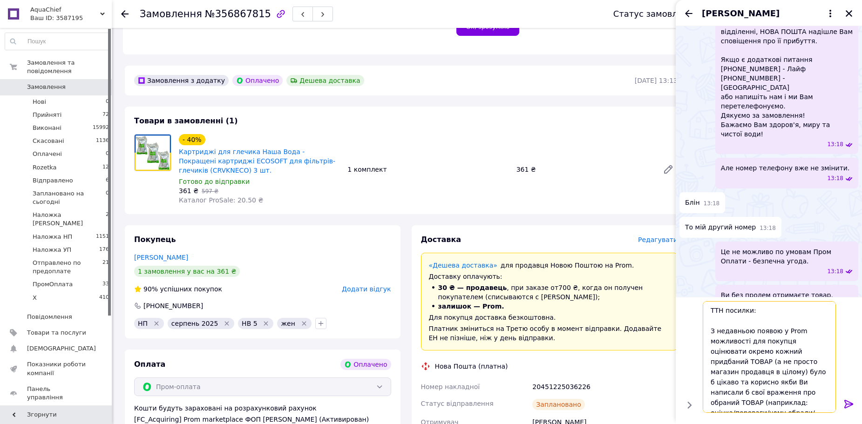
type textarea "ТТН посилки: 20451225036226 З недавньою появою у Prom можливості для покупця оц…"
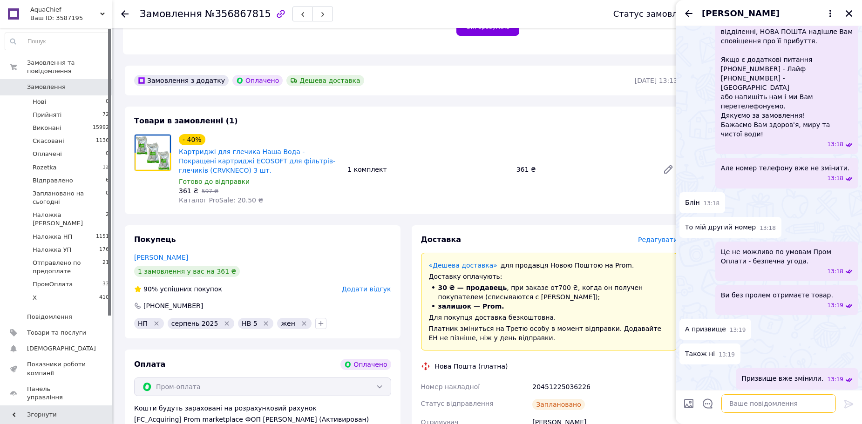
scroll to position [440, 0]
